Goal: Task Accomplishment & Management: Complete application form

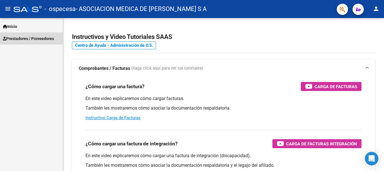
click at [16, 35] on span "Prestadores / Proveedores" at bounding box center [28, 38] width 51 height 6
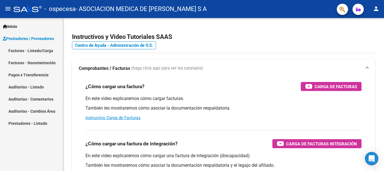
click at [18, 63] on link "Facturas - Documentación" at bounding box center [31, 63] width 63 height 12
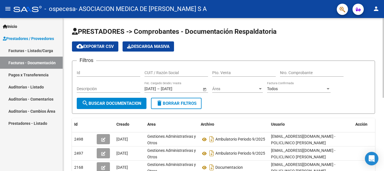
click at [182, 73] on input "CUIT / Razón Social" at bounding box center [177, 72] width 64 height 5
click at [218, 73] on input "Pto. Venta" at bounding box center [244, 72] width 64 height 5
type input "7"
click at [290, 73] on input "Nro. Comprobante" at bounding box center [312, 72] width 64 height 5
type input "5018"
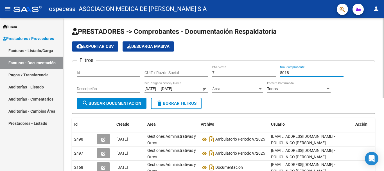
click at [84, 89] on input "Descripción" at bounding box center [109, 88] width 64 height 5
click at [151, 69] on div "CUIT / Razón Social" at bounding box center [177, 70] width 64 height 11
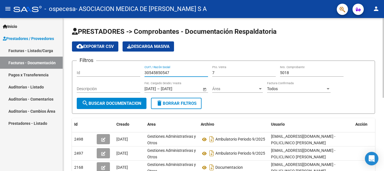
type input "30545850547"
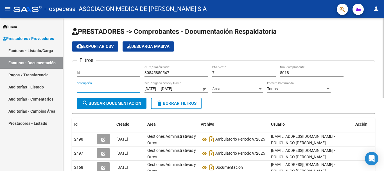
click at [85, 90] on input "Descripción" at bounding box center [109, 88] width 64 height 5
type input "i"
type input "INTERNADOS"
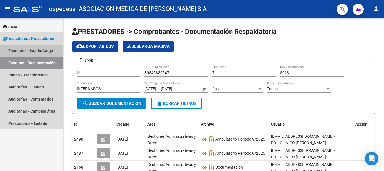
click at [27, 50] on link "Facturas - Listado/Carga" at bounding box center [31, 50] width 63 height 12
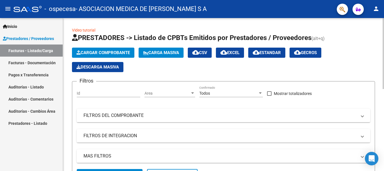
click at [101, 52] on span "Cargar Comprobante" at bounding box center [102, 52] width 53 height 5
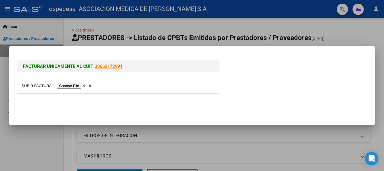
click at [71, 87] on input "file" at bounding box center [57, 86] width 71 height 6
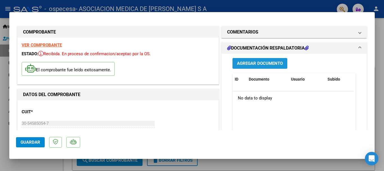
click at [249, 64] on span "Agregar Documento" at bounding box center [260, 63] width 46 height 5
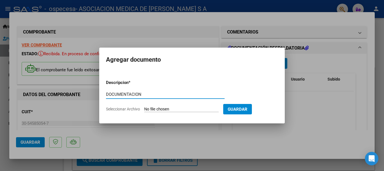
type input "DOCUMENTACION"
click at [175, 107] on input "Seleccionar Archivo" at bounding box center [181, 109] width 75 height 5
type input "C:\fakepath\FB-7-5018 CERAMISTA DOC.pdf"
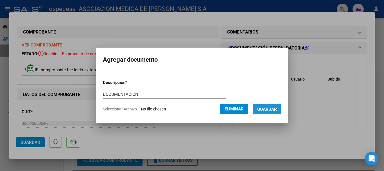
click at [265, 108] on span "Guardar" at bounding box center [267, 109] width 20 height 5
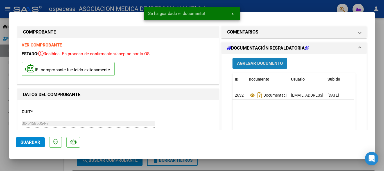
click at [262, 62] on span "Agregar Documento" at bounding box center [260, 63] width 46 height 5
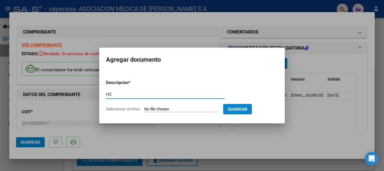
type input "HC"
click at [160, 107] on input "Seleccionar Archivo" at bounding box center [181, 109] width 75 height 5
type input "C:\fakepath\HC 42559.pdf"
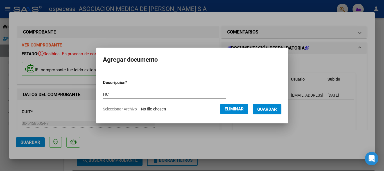
click at [270, 109] on span "Guardar" at bounding box center [267, 109] width 20 height 5
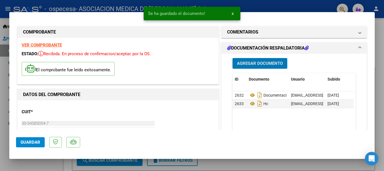
click at [251, 62] on span "Agregar Documento" at bounding box center [260, 63] width 46 height 5
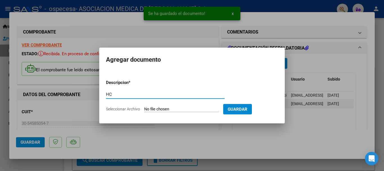
type input "HC"
click at [174, 109] on input "Seleccionar Archivo" at bounding box center [181, 109] width 75 height 5
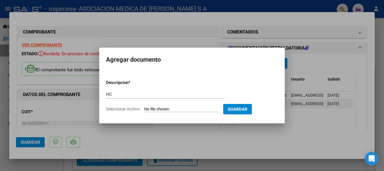
type input "C:\fakepath\HC 42592.pdf"
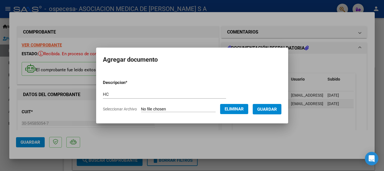
click at [273, 104] on button "Guardar" at bounding box center [267, 109] width 29 height 10
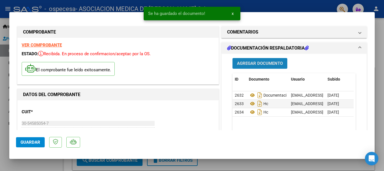
click at [266, 62] on span "Agregar Documento" at bounding box center [260, 63] width 46 height 5
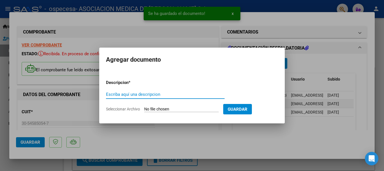
click at [154, 95] on input "Escriba aquí una descripcion" at bounding box center [165, 94] width 119 height 5
type input "HC"
click at [159, 108] on input "Seleccionar Archivo" at bounding box center [181, 109] width 75 height 5
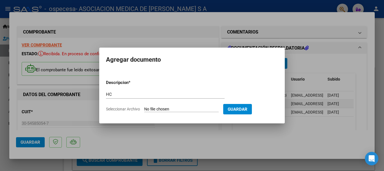
type input "C:\fakepath\HC 42633.pdf"
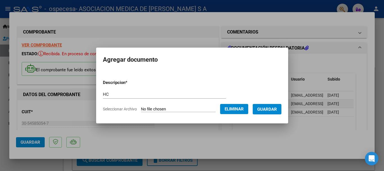
click at [271, 107] on span "Guardar" at bounding box center [267, 109] width 20 height 5
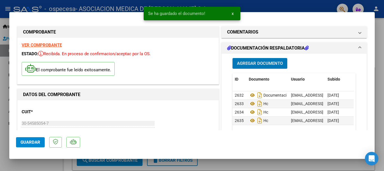
click at [249, 61] on span "Agregar Documento" at bounding box center [260, 63] width 46 height 5
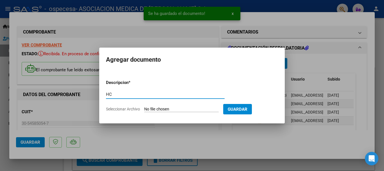
type input "HC"
click at [179, 110] on input "Seleccionar Archivo" at bounding box center [181, 109] width 75 height 5
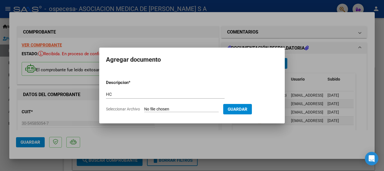
type input "C:\fakepath\HC 42639.pdf"
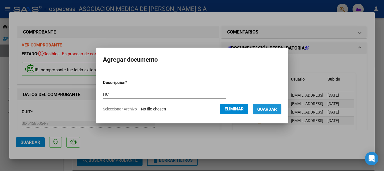
click at [272, 107] on span "Guardar" at bounding box center [267, 109] width 20 height 5
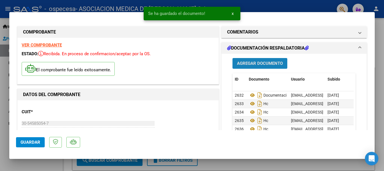
click at [249, 64] on span "Agregar Documento" at bounding box center [260, 63] width 46 height 5
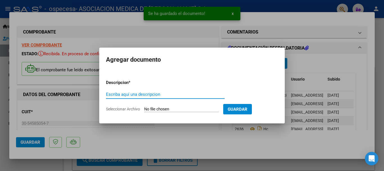
click at [128, 94] on input "Escriba aquí una descripcion" at bounding box center [165, 94] width 119 height 5
type input "HC"
click at [159, 110] on input "Seleccionar Archivo" at bounding box center [181, 109] width 75 height 5
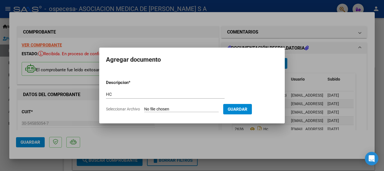
type input "C:\fakepath\HC 42647.pdf"
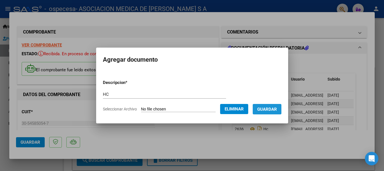
click at [263, 107] on span "Guardar" at bounding box center [267, 109] width 20 height 5
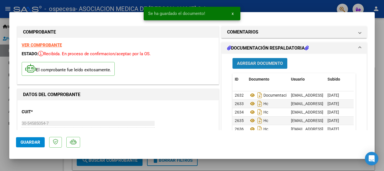
click at [241, 62] on span "Agregar Documento" at bounding box center [260, 63] width 46 height 5
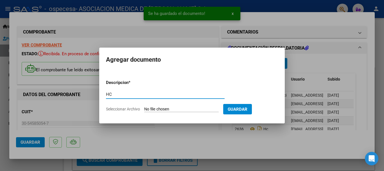
type input "HC"
click at [177, 110] on input "Seleccionar Archivo" at bounding box center [181, 109] width 75 height 5
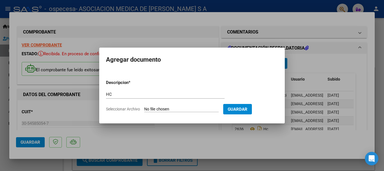
type input "C:\fakepath\HC 42658.pdf"
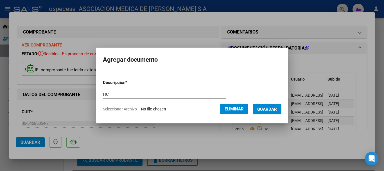
click at [267, 102] on form "Descripcion * HC Escriba aquí una descripcion Seleccionar Archivo Eliminar Guar…" at bounding box center [192, 95] width 179 height 41
click at [262, 108] on button "Guardar" at bounding box center [267, 109] width 29 height 10
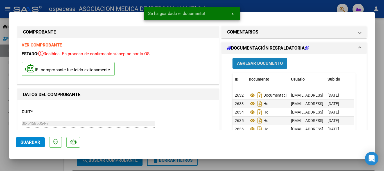
click at [246, 66] on span "Agregar Documento" at bounding box center [260, 63] width 46 height 5
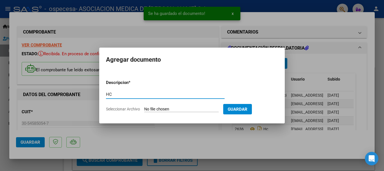
type input "HC"
click at [160, 110] on input "Seleccionar Archivo" at bounding box center [181, 109] width 75 height 5
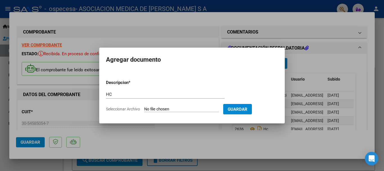
type input "C:\fakepath\HC 42661.pdf"
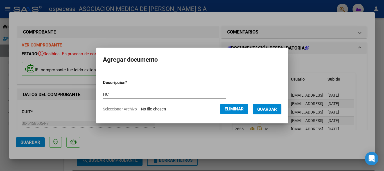
click at [277, 110] on span "Guardar" at bounding box center [267, 109] width 20 height 5
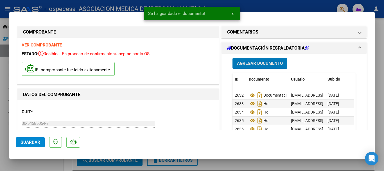
click at [242, 65] on span "Agregar Documento" at bounding box center [260, 63] width 46 height 5
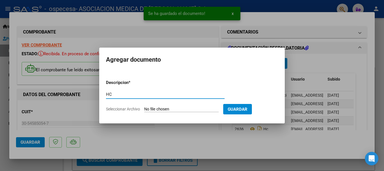
type input "HC"
click at [148, 108] on input "Seleccionar Archivo" at bounding box center [181, 109] width 75 height 5
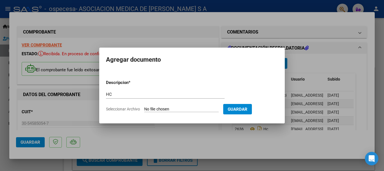
type input "C:\fakepath\HC 42685.pdf"
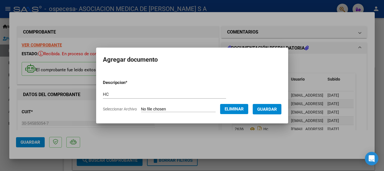
click at [269, 105] on button "Guardar" at bounding box center [267, 109] width 29 height 10
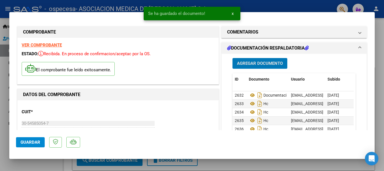
click at [255, 61] on span "Agregar Documento" at bounding box center [260, 63] width 46 height 5
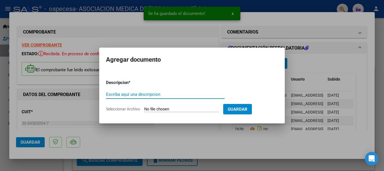
click at [161, 93] on input "Escriba aquí una descripcion" at bounding box center [165, 94] width 119 height 5
type input "HC"
click at [170, 108] on input "Seleccionar Archivo" at bounding box center [181, 109] width 75 height 5
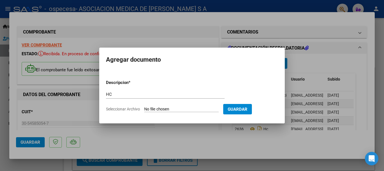
type input "C:\fakepath\HC 42686.pdf"
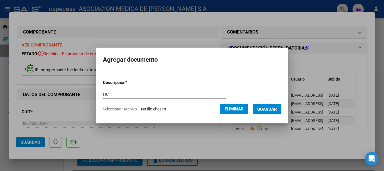
click at [273, 107] on span "Guardar" at bounding box center [267, 109] width 20 height 5
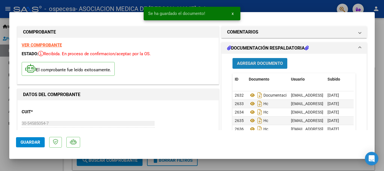
click at [262, 63] on span "Agregar Documento" at bounding box center [260, 63] width 46 height 5
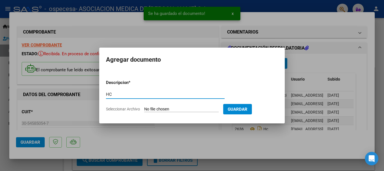
type input "HC"
click at [184, 110] on input "Seleccionar Archivo" at bounding box center [181, 109] width 75 height 5
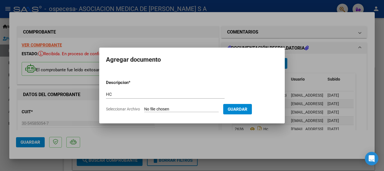
type input "C:\fakepath\HC 42713.pdf"
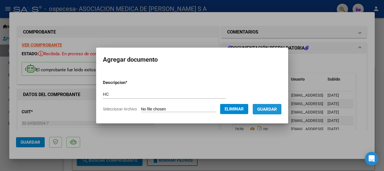
click at [272, 107] on span "Guardar" at bounding box center [267, 109] width 20 height 5
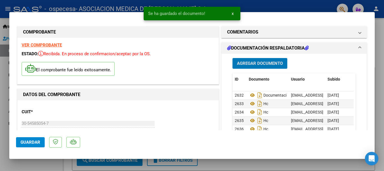
click at [260, 65] on span "Agregar Documento" at bounding box center [260, 63] width 46 height 5
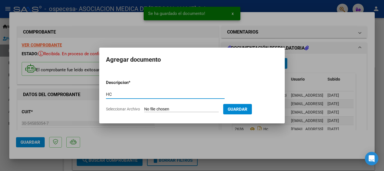
type input "HC"
click at [173, 106] on form "Descripcion * HC Escriba aquí una descripcion Seleccionar Archivo Guardar" at bounding box center [192, 95] width 172 height 41
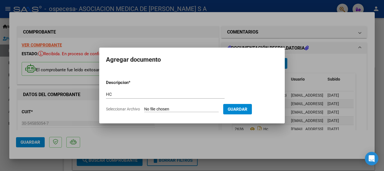
click at [176, 107] on input "Seleccionar Archivo" at bounding box center [181, 109] width 75 height 5
type input "C:\fakepath\HC 42725.pdf"
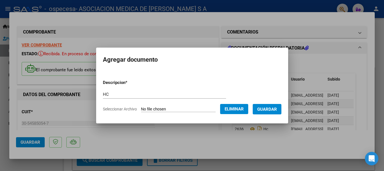
click at [268, 107] on span "Guardar" at bounding box center [267, 109] width 20 height 5
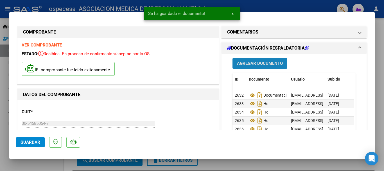
click at [249, 64] on span "Agregar Documento" at bounding box center [260, 63] width 46 height 5
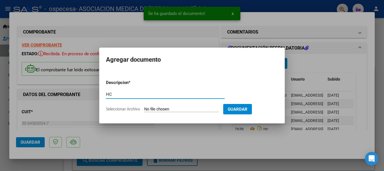
type input "HC"
click at [179, 111] on input "Seleccionar Archivo" at bounding box center [181, 109] width 75 height 5
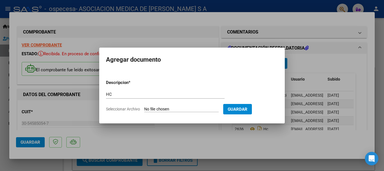
type input "C:\fakepath\HC 42773.pdf"
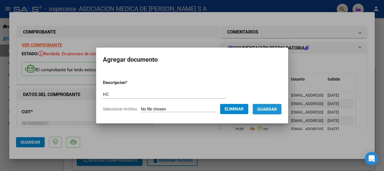
click at [275, 109] on span "Guardar" at bounding box center [267, 109] width 20 height 5
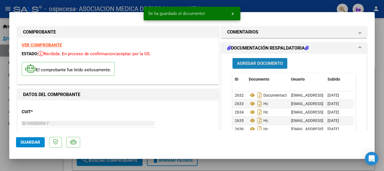
click at [244, 63] on span "Agregar Documento" at bounding box center [260, 63] width 46 height 5
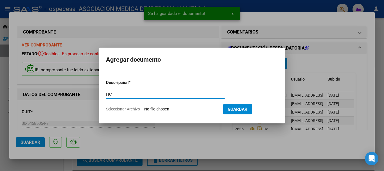
type input "HC"
click at [170, 107] on input "Seleccionar Archivo" at bounding box center [181, 109] width 75 height 5
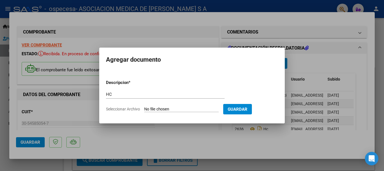
type input "C:\fakepath\HC 42779.pdf"
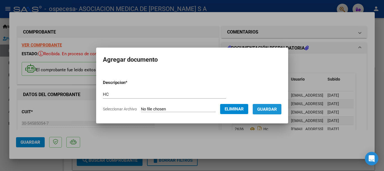
click at [272, 104] on button "Guardar" at bounding box center [267, 109] width 29 height 10
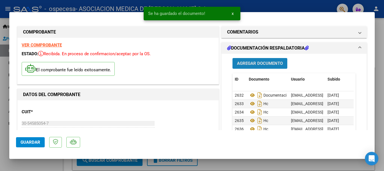
click at [250, 61] on span "Agregar Documento" at bounding box center [260, 63] width 46 height 5
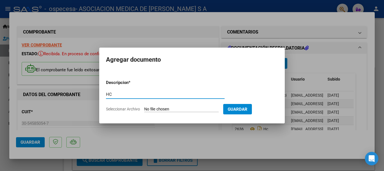
type input "HC"
click at [181, 109] on input "Seleccionar Archivo" at bounding box center [181, 109] width 75 height 5
type input "C:\fakepath\HC 42795.pdf"
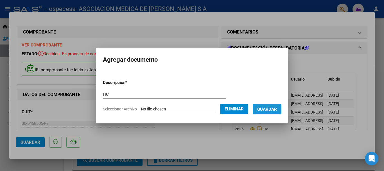
click at [276, 109] on span "Guardar" at bounding box center [267, 109] width 20 height 5
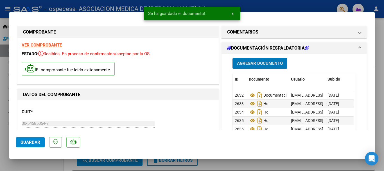
click at [32, 140] on span "Guardar" at bounding box center [31, 141] width 20 height 5
click at [34, 140] on span "Guardar" at bounding box center [31, 141] width 20 height 5
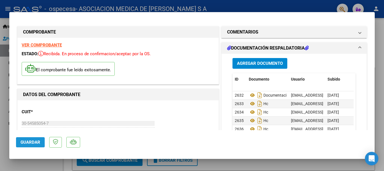
click at [32, 141] on span "Guardar" at bounding box center [31, 141] width 20 height 5
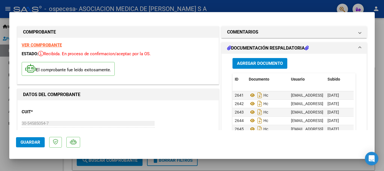
click at [382, 71] on div at bounding box center [192, 85] width 384 height 171
type input "$ 0,00"
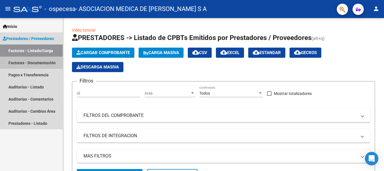
click at [32, 63] on link "Facturas - Documentación" at bounding box center [31, 63] width 63 height 12
